Goal: Task Accomplishment & Management: Complete application form

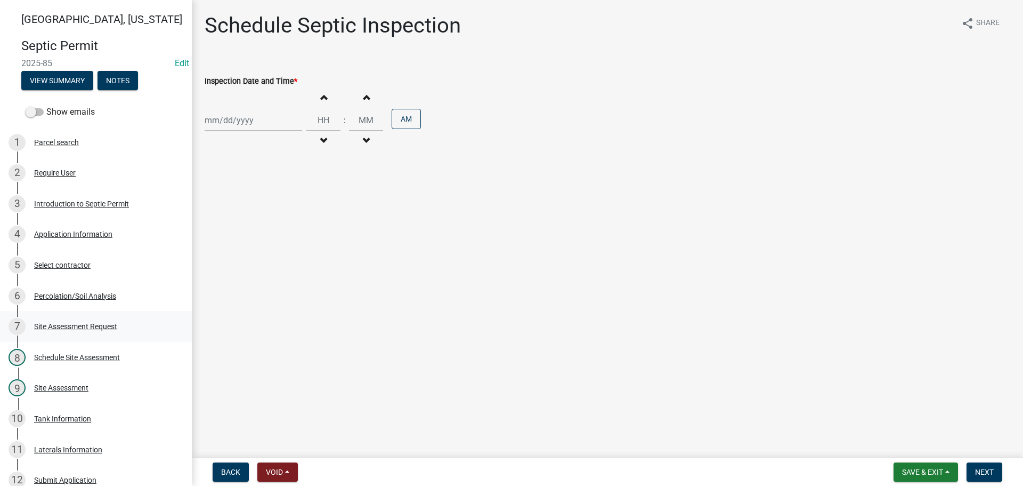
scroll to position [160, 0]
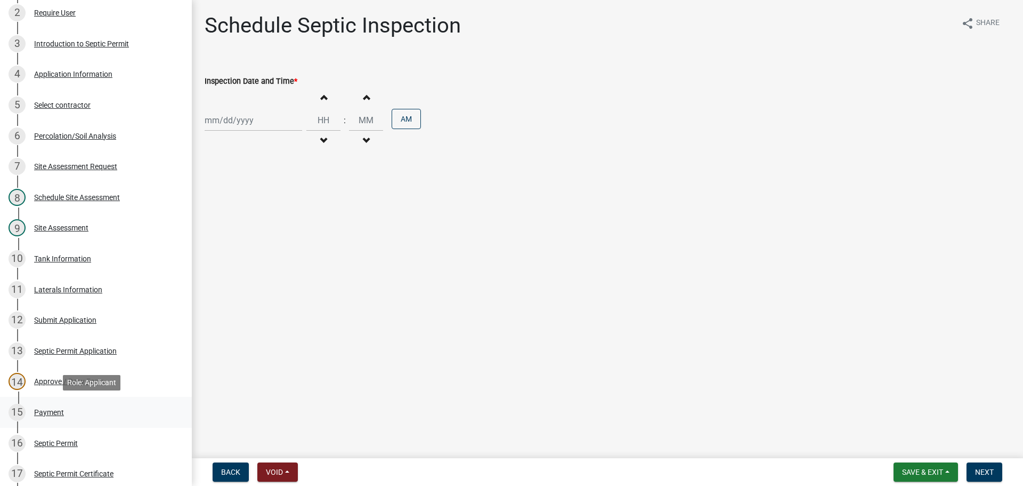
click at [56, 412] on div "Payment" at bounding box center [49, 411] width 30 height 7
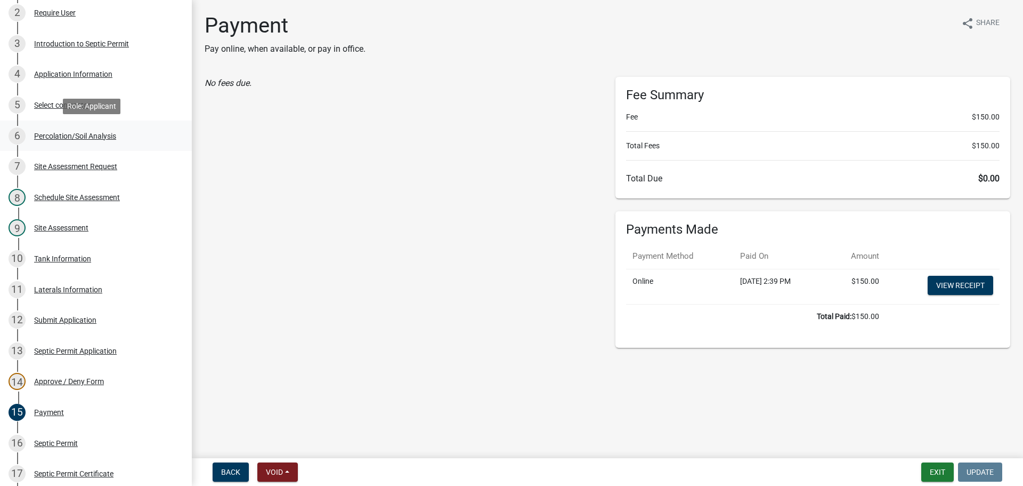
click at [75, 133] on div "Percolation/Soil Analysis" at bounding box center [75, 135] width 82 height 7
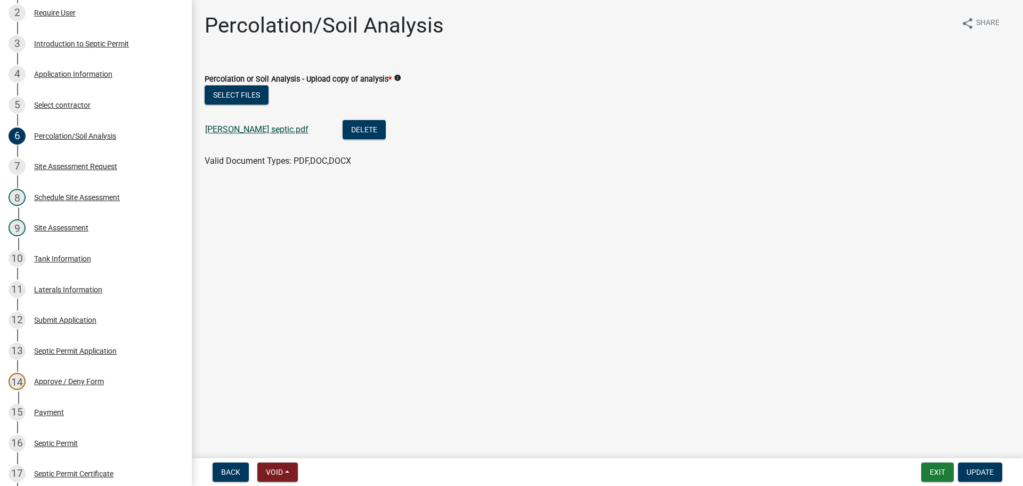
click at [220, 125] on link "[PERSON_NAME] septic.pdf" at bounding box center [256, 129] width 103 height 10
click at [76, 102] on div "Select contractor" at bounding box center [62, 104] width 57 height 7
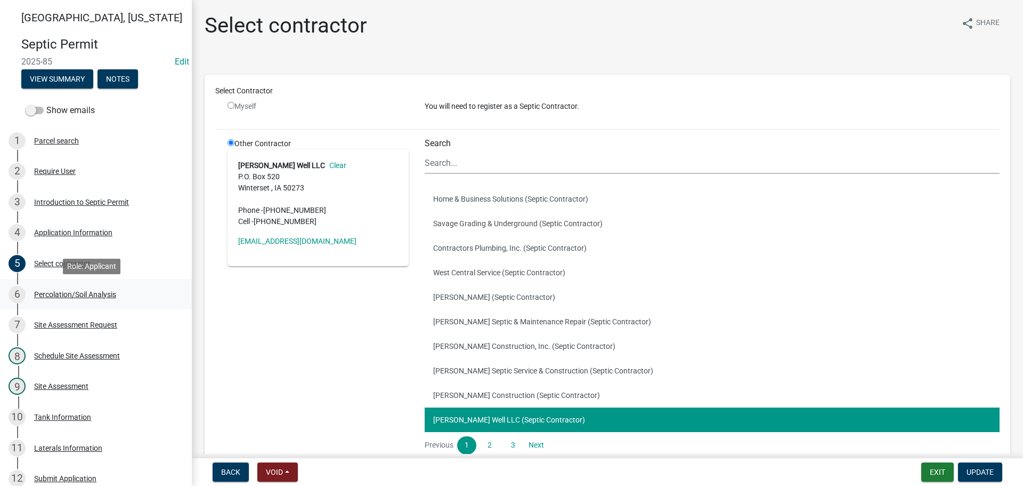
scroll to position [0, 0]
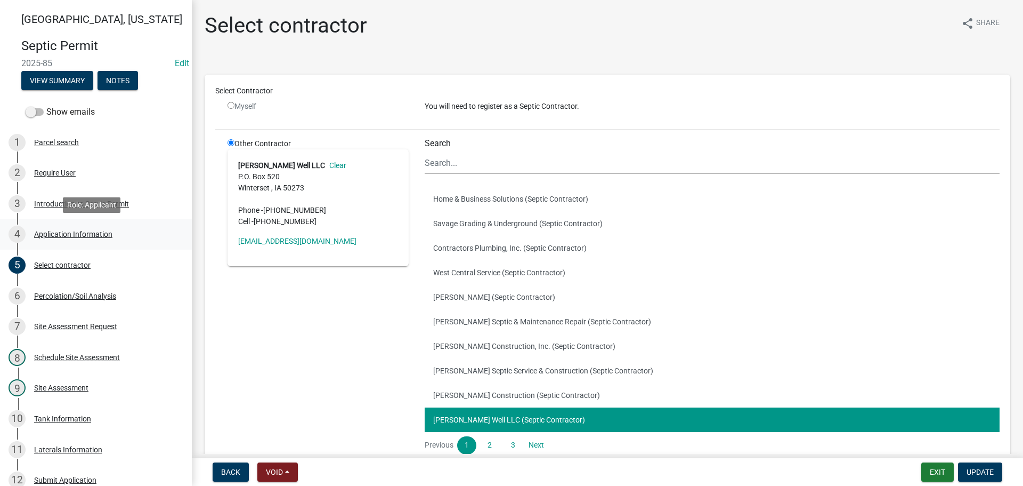
click at [47, 235] on div "Application Information" at bounding box center [73, 233] width 78 height 7
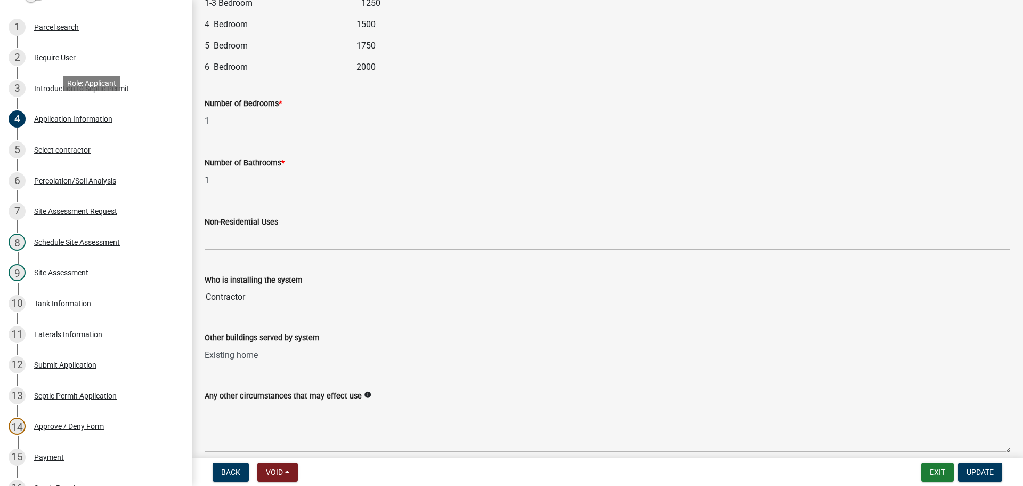
scroll to position [213, 0]
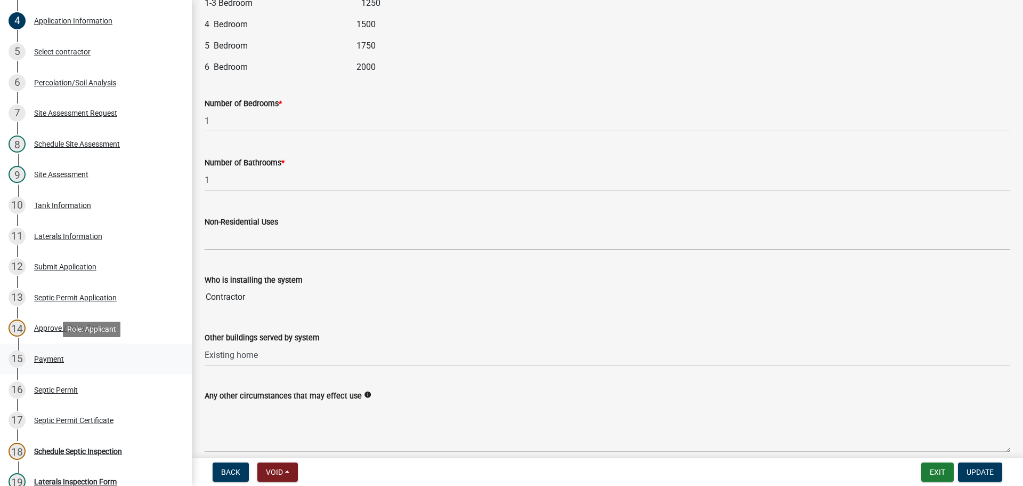
click at [43, 362] on div "Payment" at bounding box center [49, 358] width 30 height 7
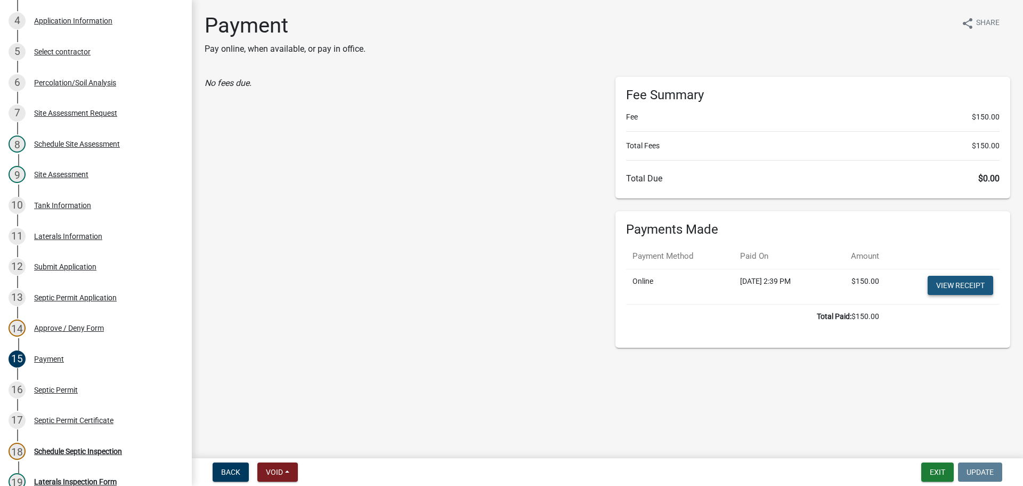
click at [954, 284] on link "View receipt" at bounding box center [961, 285] width 66 height 19
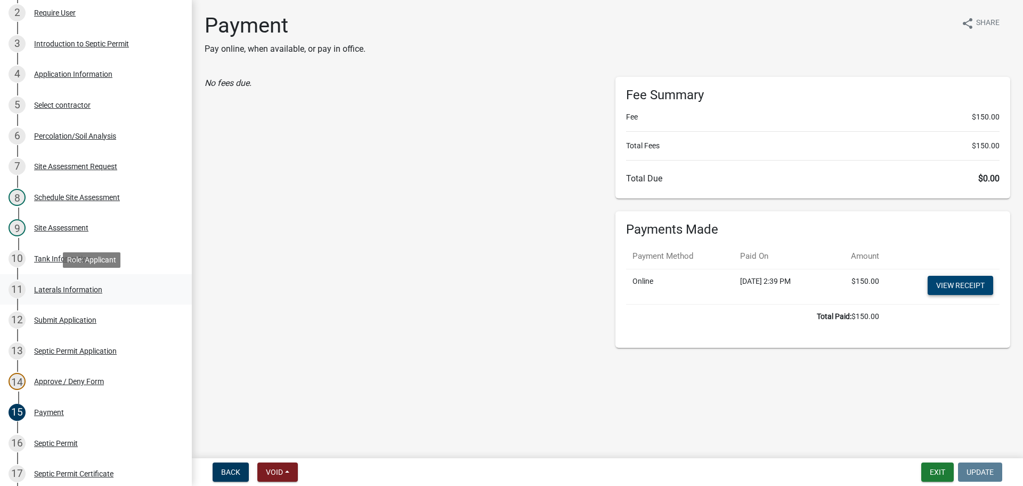
scroll to position [53, 0]
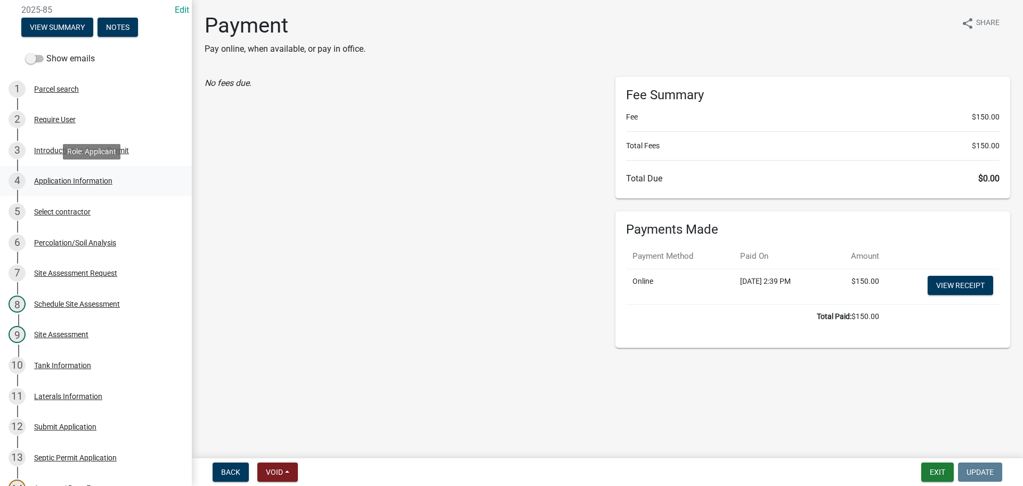
click at [62, 182] on div "Application Information" at bounding box center [73, 180] width 78 height 7
